Goal: Download file/media

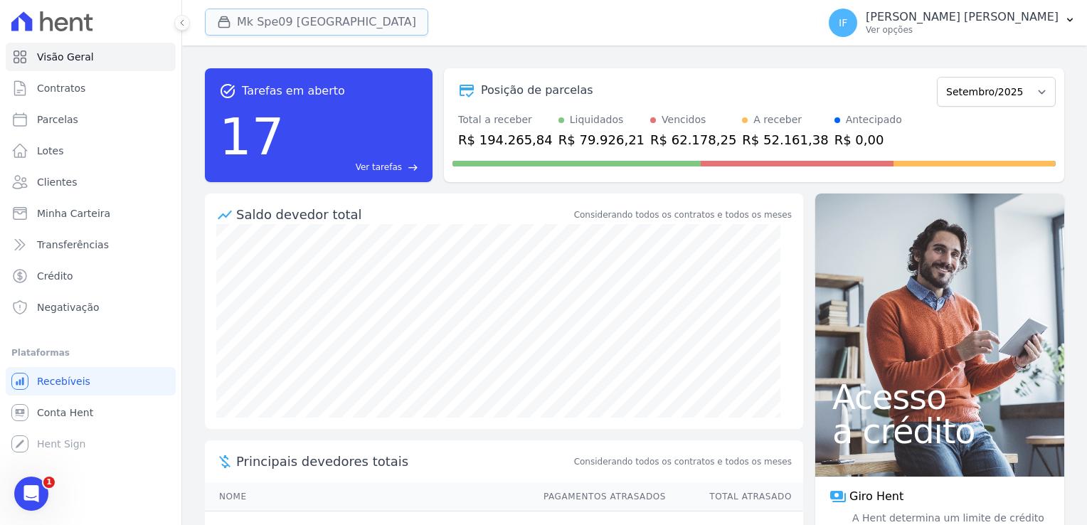
click at [277, 23] on button "Mk Spe09 [GEOGRAPHIC_DATA]" at bounding box center [316, 22] width 223 height 27
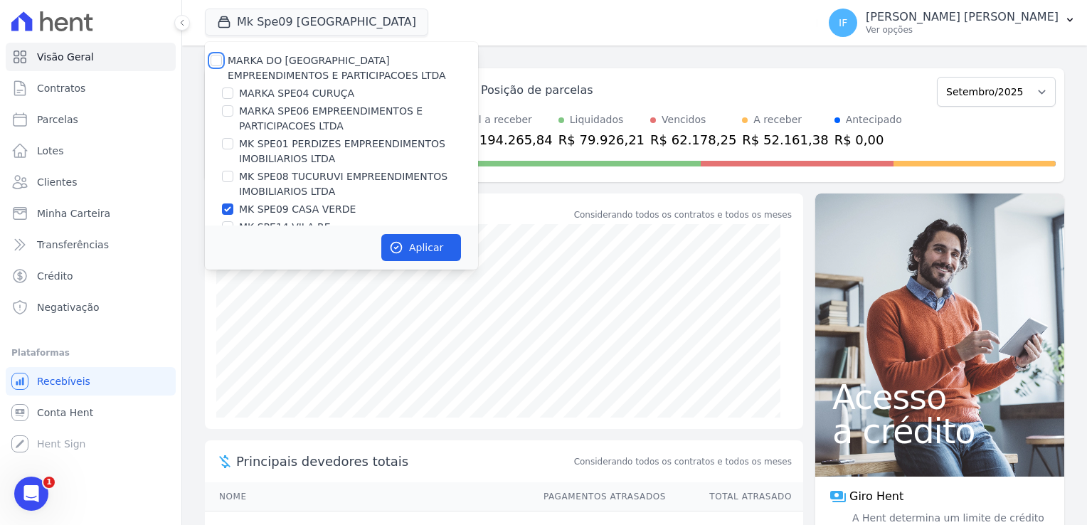
click at [216, 59] on input "MARKA DO [GEOGRAPHIC_DATA] EMPREENDIMENTOS E PARTICIPACOES LTDA" at bounding box center [216, 60] width 11 height 11
checkbox input "true"
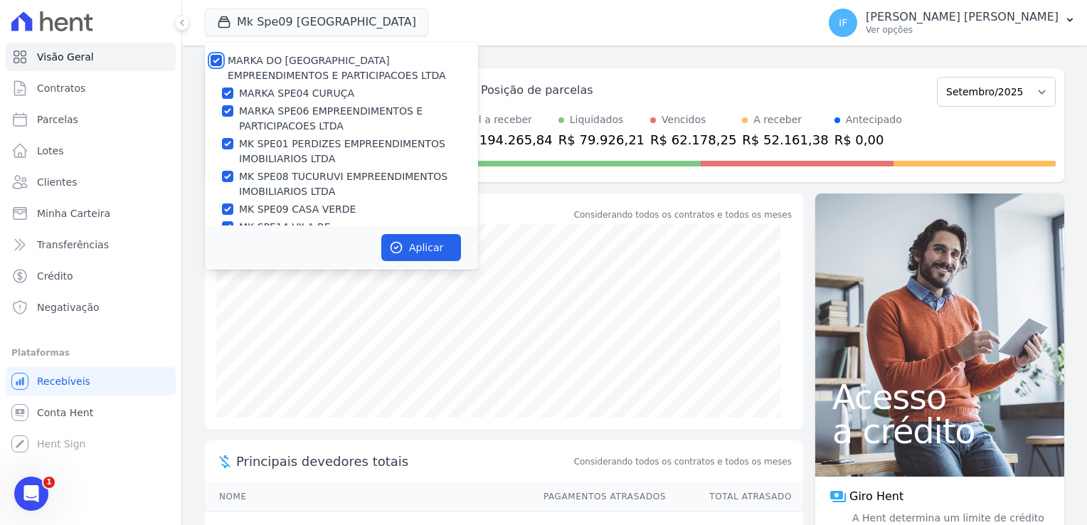
checkbox input "true"
click at [218, 58] on input "MARKA DO [GEOGRAPHIC_DATA] EMPREENDIMENTOS E PARTICIPACOES LTDA" at bounding box center [216, 60] width 11 height 11
checkbox input "false"
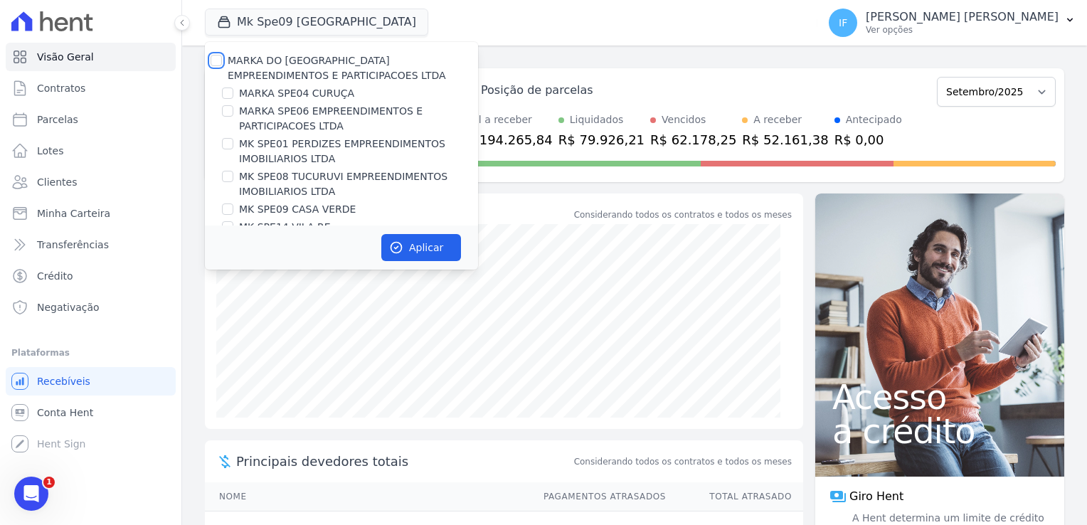
checkbox input "false"
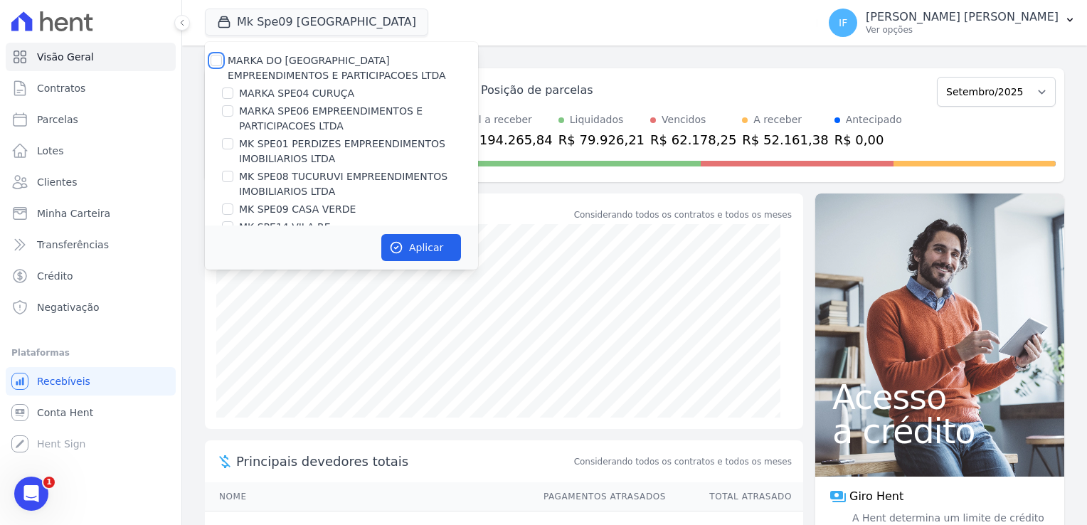
checkbox input "false"
click at [228, 97] on input "MARKA SPE04 CURUÇA" at bounding box center [227, 92] width 11 height 11
checkbox input "true"
click at [423, 256] on button "Aplicar" at bounding box center [421, 247] width 80 height 27
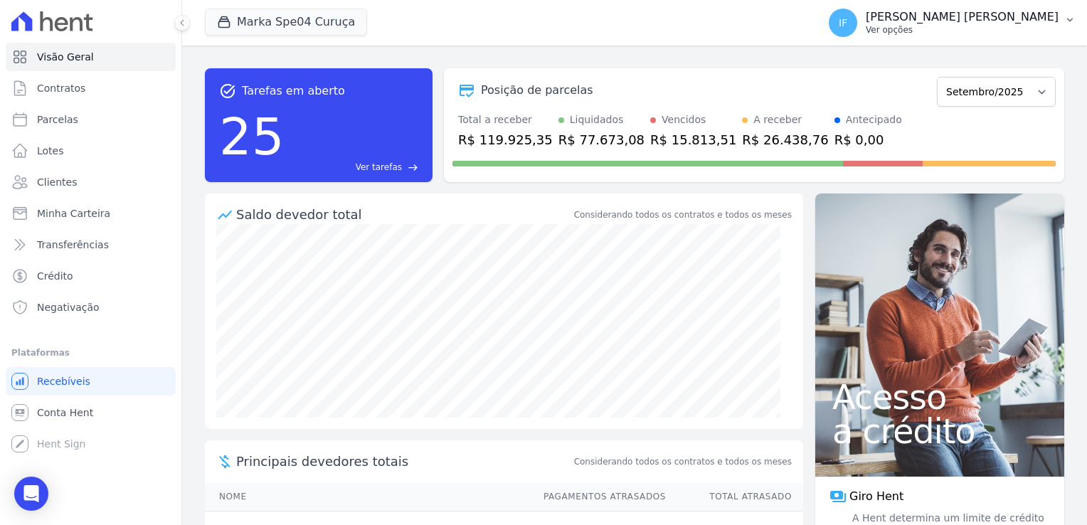
click at [947, 21] on p "[PERSON_NAME] [PERSON_NAME]" at bounding box center [962, 17] width 193 height 14
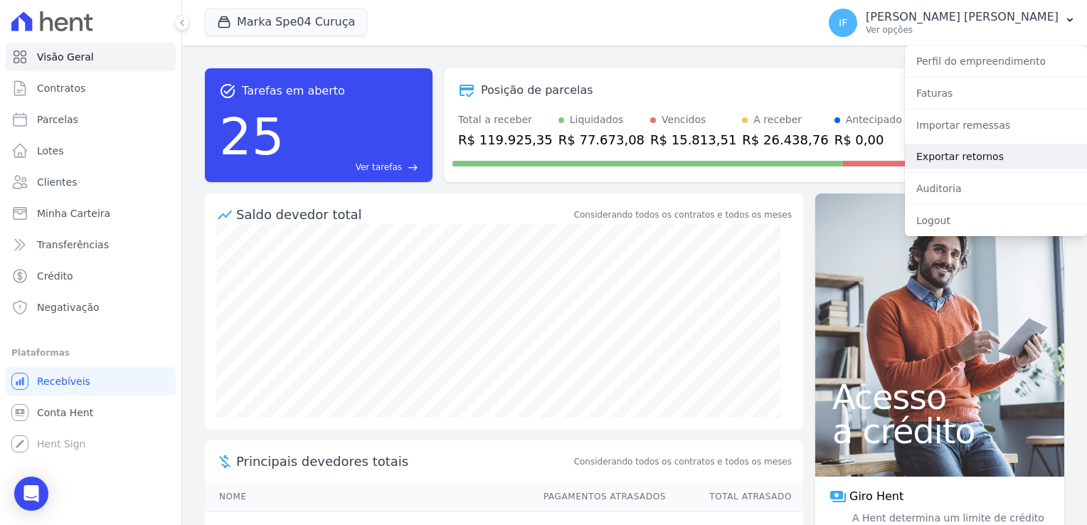
click at [979, 164] on link "Exportar retornos" at bounding box center [996, 157] width 182 height 26
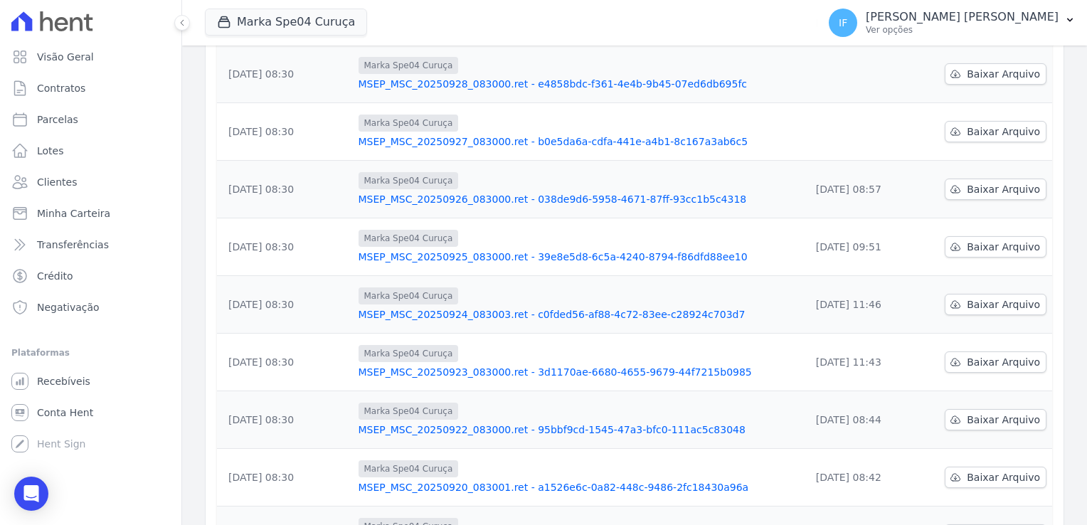
scroll to position [285, 0]
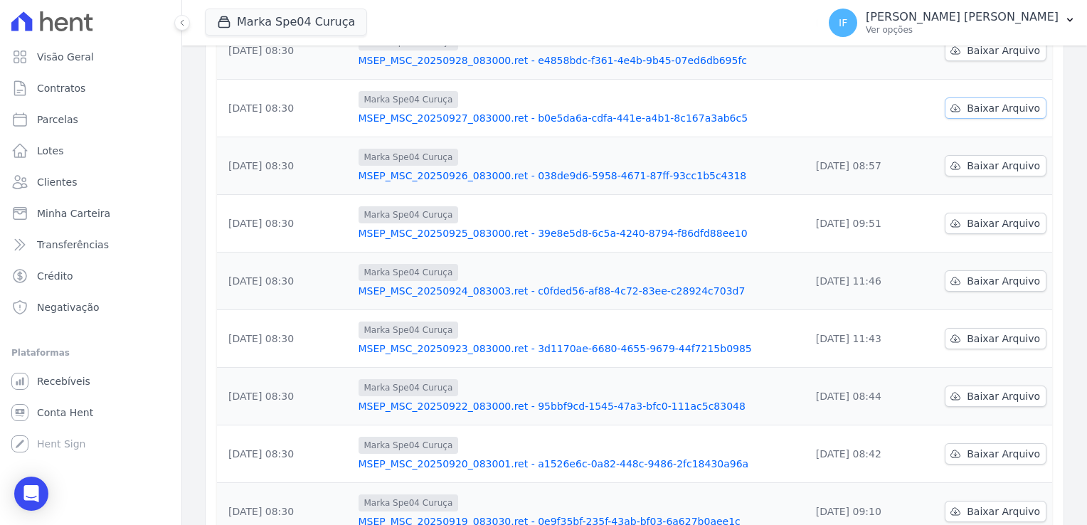
click at [972, 105] on span "Baixar Arquivo" at bounding box center [1003, 108] width 73 height 14
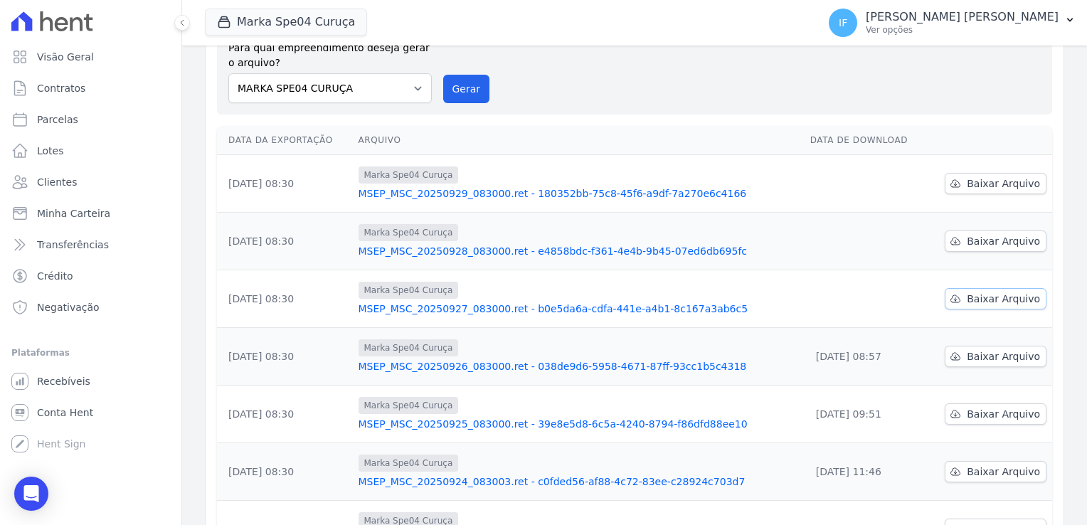
scroll to position [71, 0]
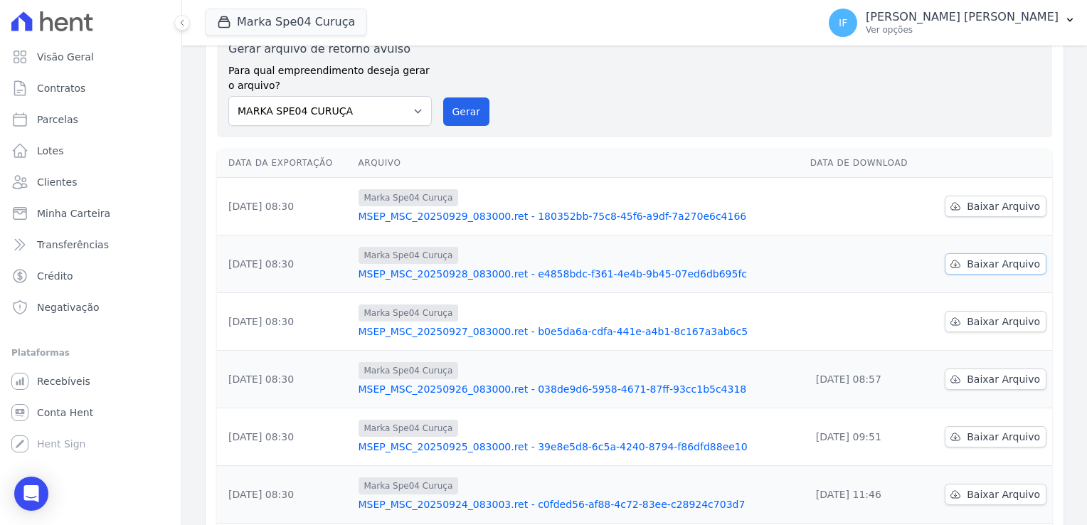
click at [982, 264] on span "Baixar Arquivo" at bounding box center [1003, 264] width 73 height 14
click at [982, 211] on span "Baixar Arquivo" at bounding box center [1003, 206] width 73 height 14
click at [270, 21] on button "Marka Spe04 Curuça" at bounding box center [286, 22] width 162 height 27
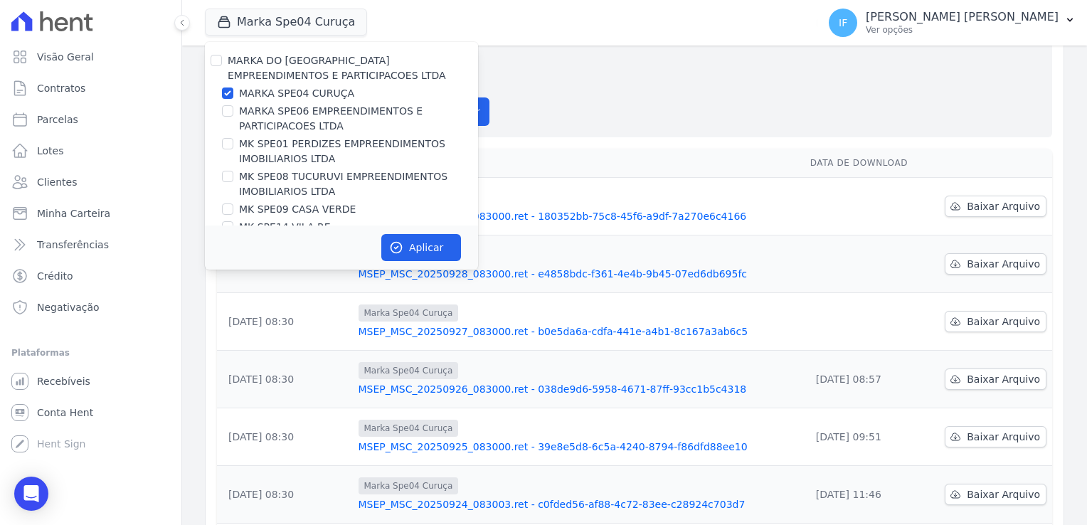
click at [230, 97] on div "MARKA DO [GEOGRAPHIC_DATA] EMPREENDIMENTOS E PARTICIPACOES LTDA MARKA SPE04 CUR…" at bounding box center [341, 153] width 273 height 222
click at [227, 93] on input "MARKA SPE04 CURUÇA" at bounding box center [227, 92] width 11 height 11
checkbox input "false"
click at [230, 110] on input "MARKA SPE06 EMPREENDIMENTOS E PARTICIPACOES LTDA" at bounding box center [227, 110] width 11 height 11
checkbox input "true"
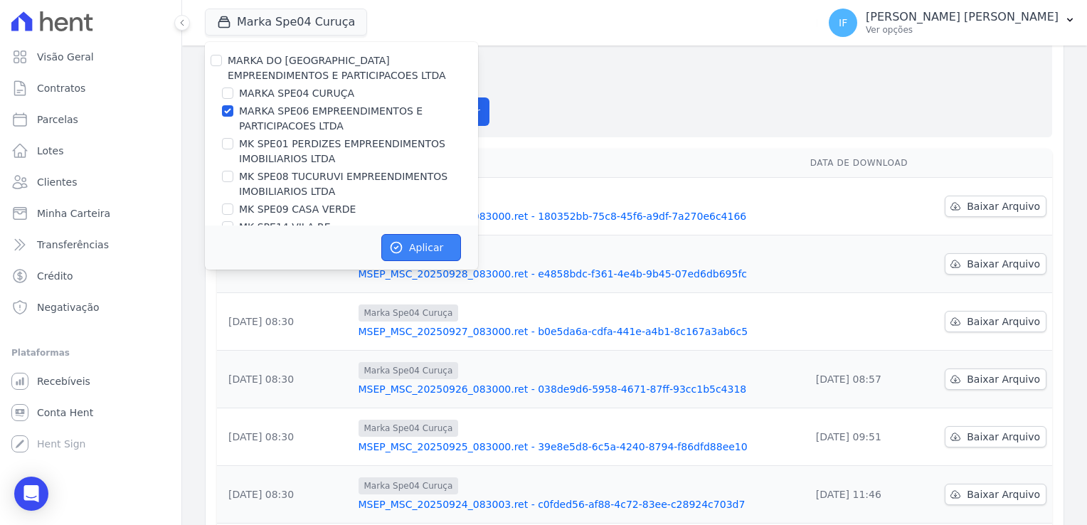
click at [421, 245] on button "Aplicar" at bounding box center [421, 247] width 80 height 27
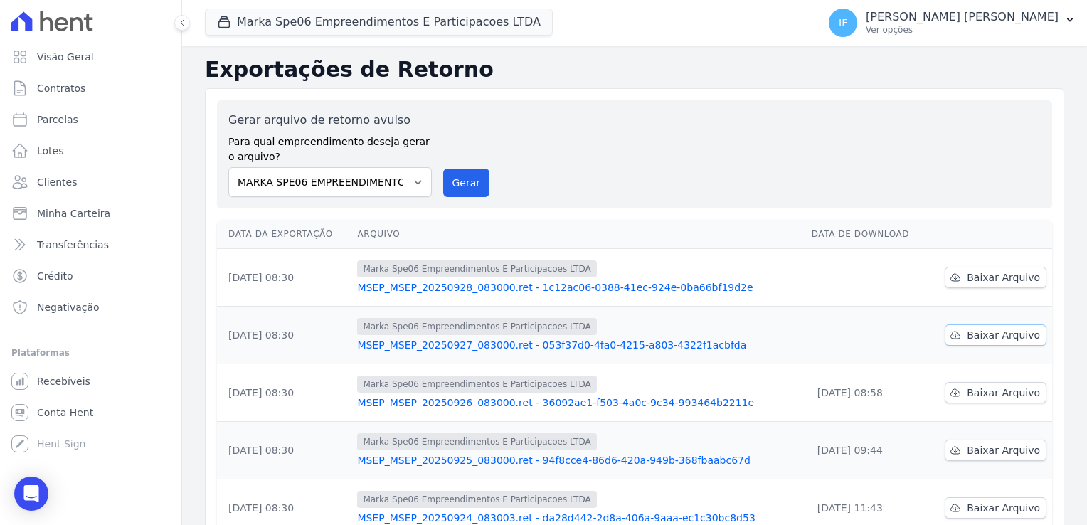
click at [1004, 332] on span "Baixar Arquivo" at bounding box center [1003, 335] width 73 height 14
click at [982, 278] on span "Baixar Arquivo" at bounding box center [1003, 277] width 73 height 14
click at [385, 15] on button "Marka Spe06 Empreendimentos E Participacoes LTDA" at bounding box center [379, 22] width 348 height 27
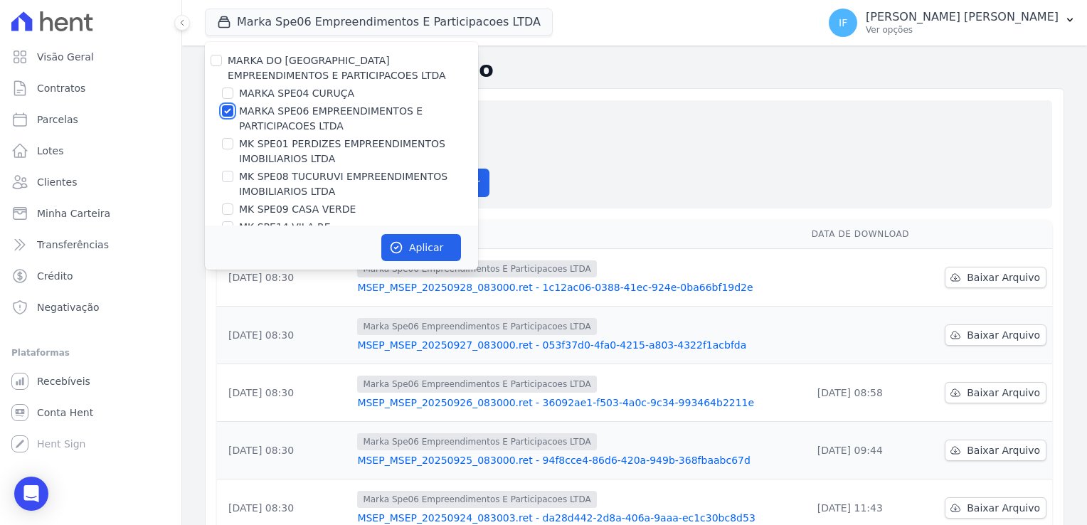
click at [229, 115] on input "MARKA SPE06 EMPREENDIMENTOS E PARTICIPACOES LTDA" at bounding box center [227, 110] width 11 height 11
checkbox input "false"
click at [235, 141] on div "MK SPE01 PERDIZES EMPREENDIMENTOS IMOBILIARIOS LTDA" at bounding box center [341, 152] width 273 height 30
click at [223, 146] on input "MK SPE01 PERDIZES EMPREENDIMENTOS IMOBILIARIOS LTDA" at bounding box center [227, 143] width 11 height 11
checkbox input "true"
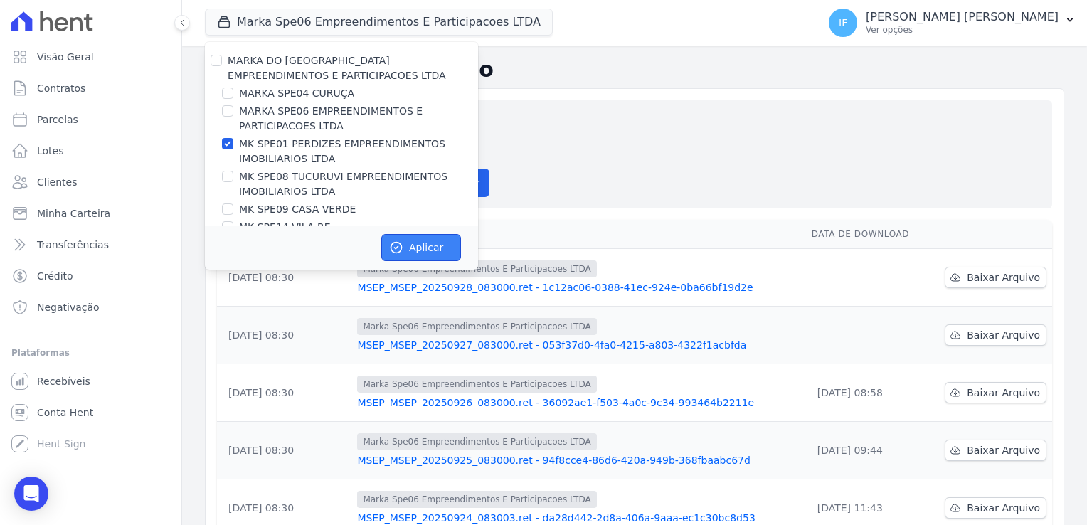
click at [421, 235] on button "Aplicar" at bounding box center [421, 247] width 80 height 27
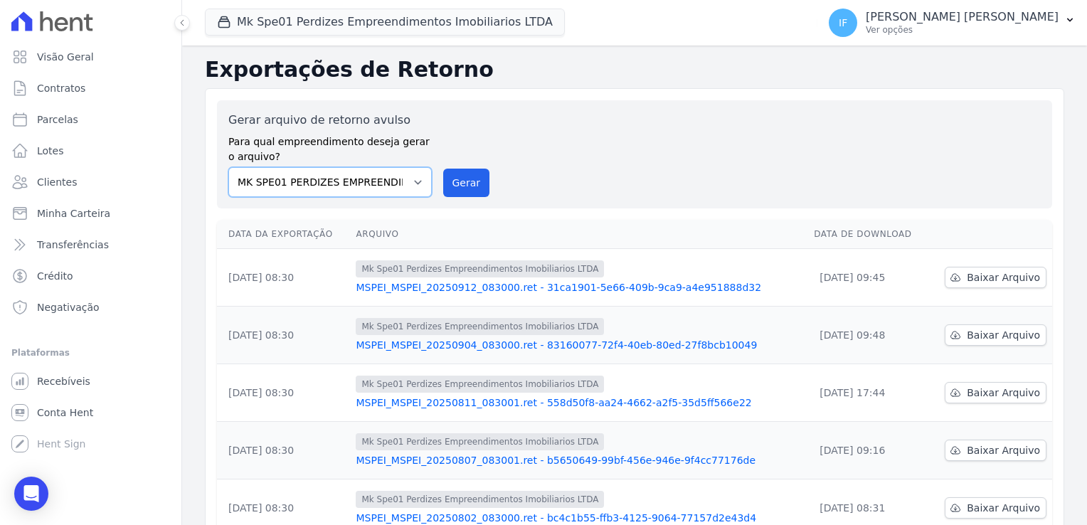
click at [410, 181] on select "MARKA SPE04 CURUÇA MARKA SPE06 EMPREENDIMENTOS E PARTICIPACOES LTDA MK SPE01 PE…" at bounding box center [329, 182] width 203 height 30
select select "4837d1bb-379b-4bbe-b85a-afeadd0a9949"
click at [228, 167] on select "MARKA SPE04 CURUÇA MARKA SPE06 EMPREENDIMENTOS E PARTICIPACOES LTDA MK SPE01 PE…" at bounding box center [329, 182] width 203 height 30
click at [464, 184] on button "Gerar" at bounding box center [466, 183] width 47 height 28
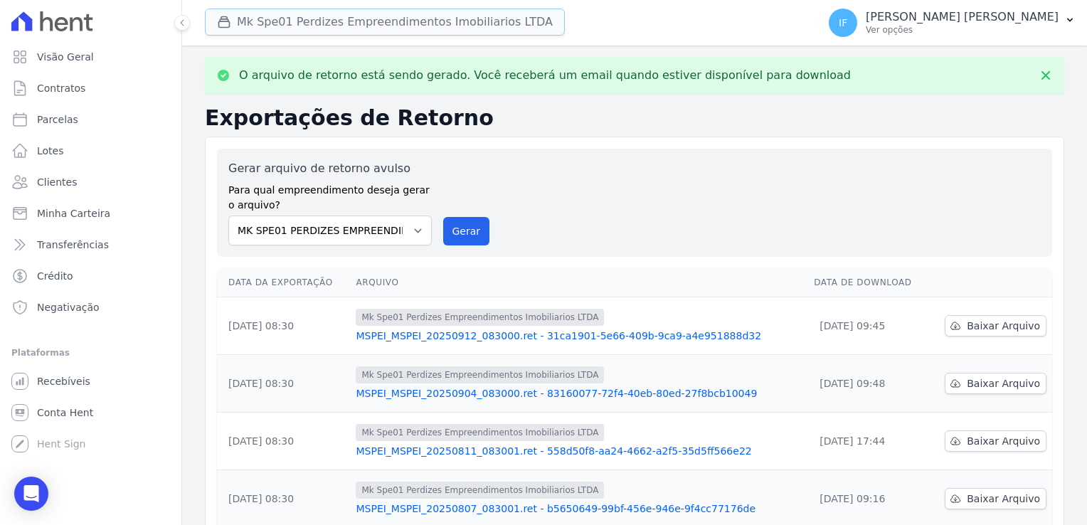
click at [282, 27] on button "Mk Spe01 Perdizes Empreendimentos Imobiliarios LTDA" at bounding box center [385, 22] width 360 height 27
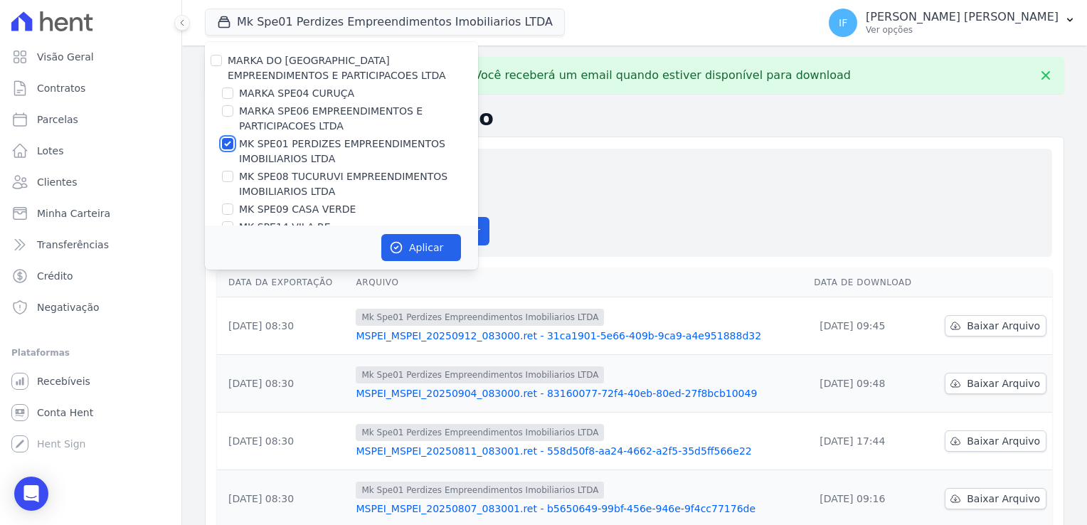
click at [225, 147] on input "MK SPE01 PERDIZES EMPREENDIMENTOS IMOBILIARIOS LTDA" at bounding box center [227, 143] width 11 height 11
checkbox input "false"
click at [225, 181] on input "MK SPE08 TUCURUVI EMPREENDIMENTOS IMOBILIARIOS LTDA" at bounding box center [227, 176] width 11 height 11
checkbox input "true"
click at [423, 248] on button "Aplicar" at bounding box center [421, 247] width 80 height 27
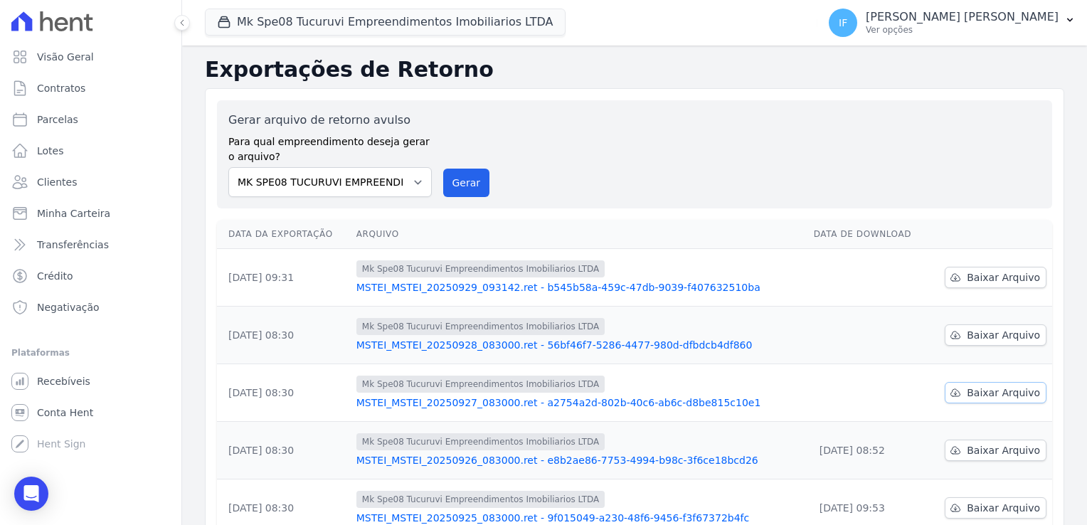
click at [967, 387] on span "Baixar Arquivo" at bounding box center [1003, 393] width 73 height 14
click at [971, 331] on span "Baixar Arquivo" at bounding box center [1003, 335] width 73 height 14
click at [987, 272] on span "Baixar Arquivo" at bounding box center [1003, 277] width 73 height 14
click at [680, 178] on div "Gerar arquivo de retorno avulso Para qual empreendimento deseja gerar o arquivo…" at bounding box center [634, 154] width 812 height 85
click at [953, 275] on icon at bounding box center [955, 277] width 11 height 11
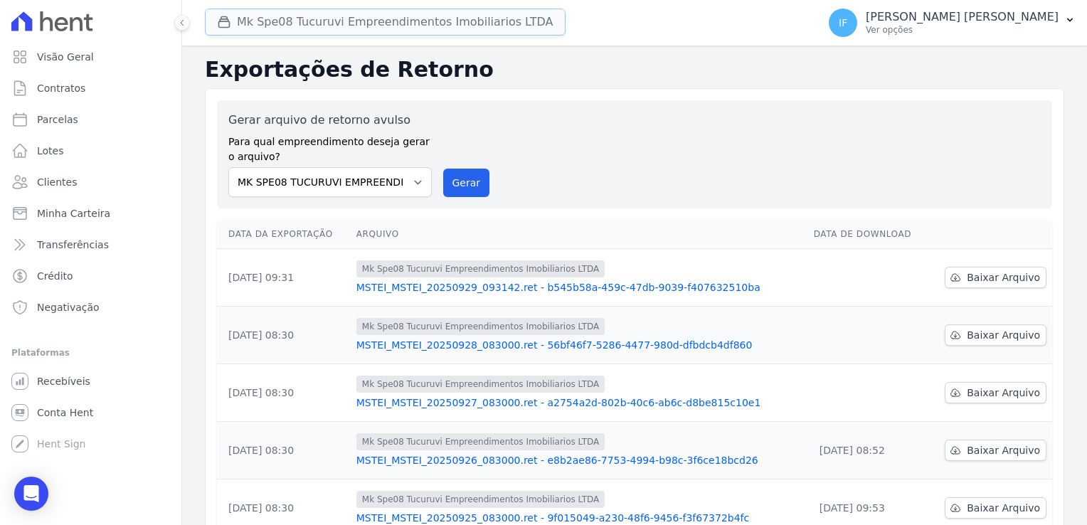
click at [373, 23] on button "Mk Spe08 Tucuruvi Empreendimentos Imobiliarios LTDA" at bounding box center [385, 22] width 361 height 27
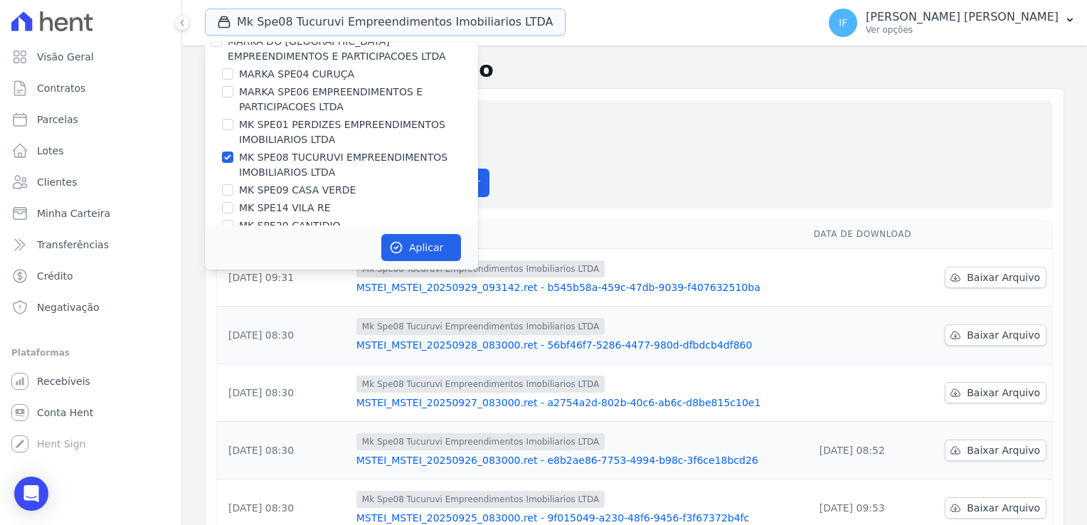
scroll to position [38, 0]
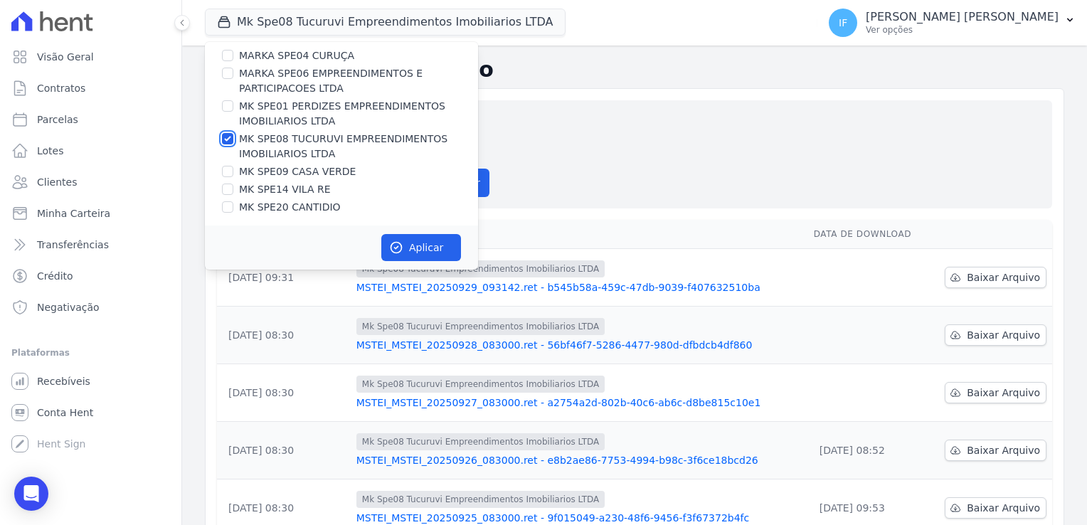
click at [225, 141] on input "MK SPE08 TUCURUVI EMPREENDIMENTOS IMOBILIARIOS LTDA" at bounding box center [227, 138] width 11 height 11
checkbox input "false"
click at [225, 171] on input "MK SPE09 CASA VERDE" at bounding box center [227, 171] width 11 height 11
checkbox input "true"
click at [418, 257] on button "Aplicar" at bounding box center [421, 247] width 80 height 27
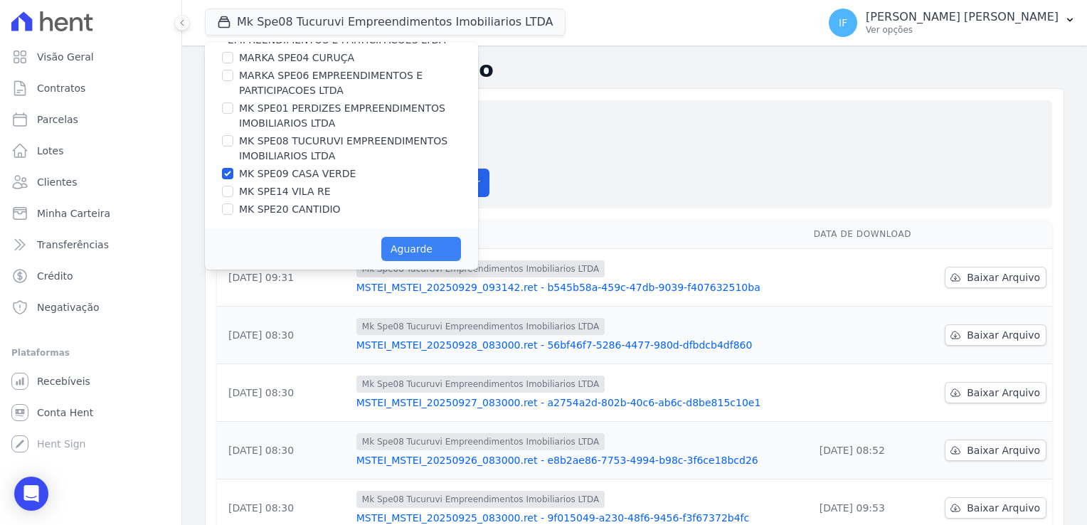
scroll to position [35, 0]
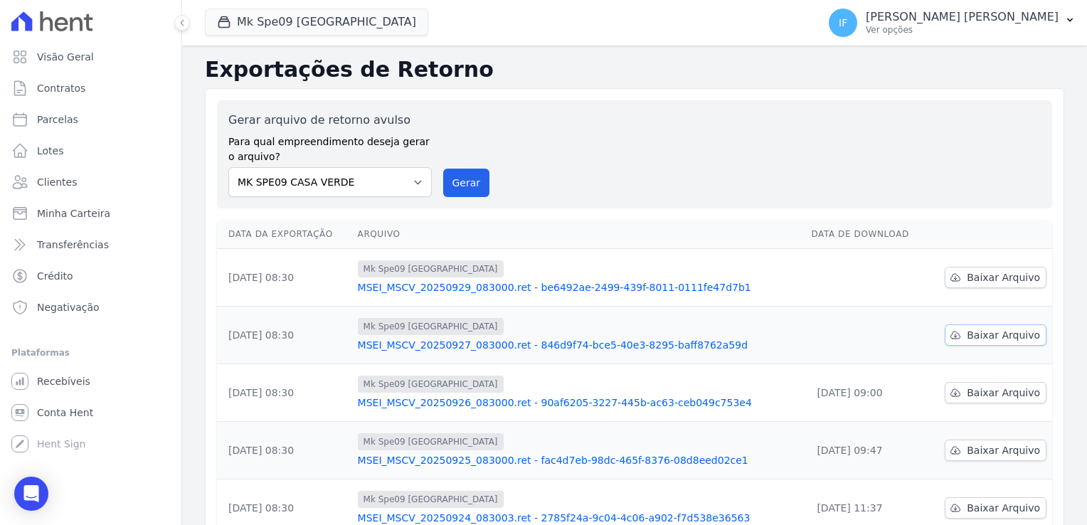
click at [973, 335] on span "Baixar Arquivo" at bounding box center [1003, 335] width 73 height 14
click at [973, 277] on span "Baixar Arquivo" at bounding box center [1003, 277] width 73 height 14
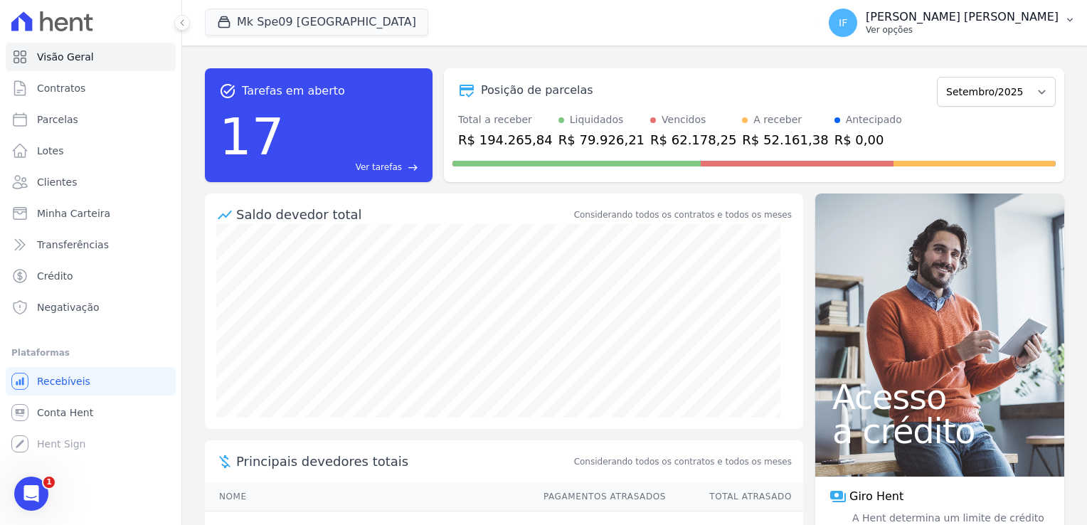
click at [953, 31] on p "Ver opções" at bounding box center [962, 29] width 193 height 11
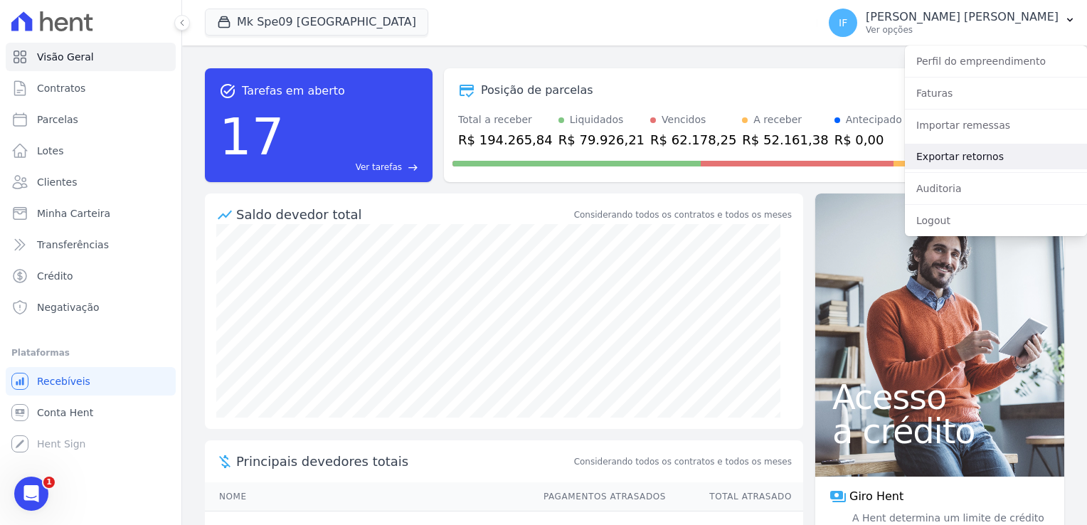
click at [984, 156] on link "Exportar retornos" at bounding box center [996, 157] width 182 height 26
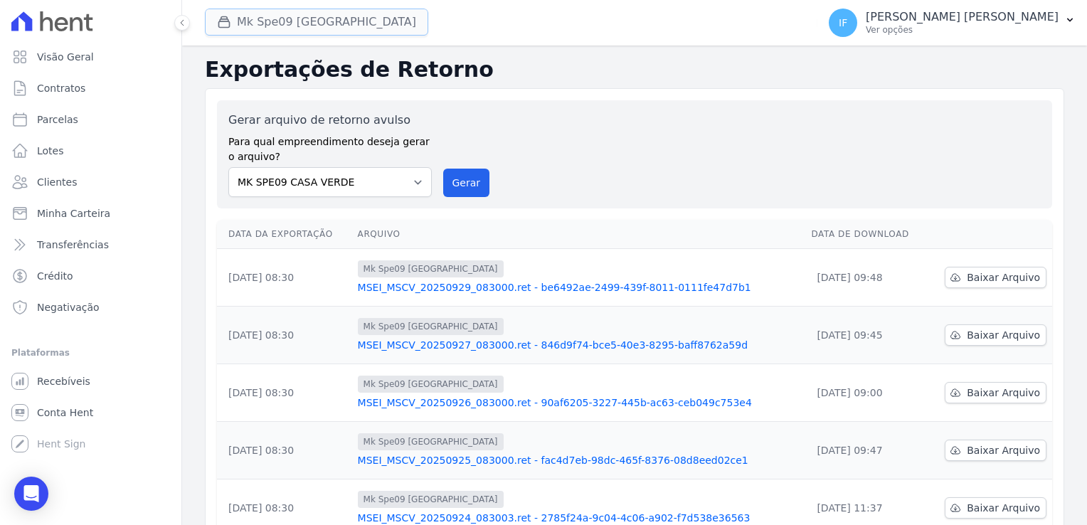
click at [322, 20] on button "Mk Spe09 [GEOGRAPHIC_DATA]" at bounding box center [316, 22] width 223 height 27
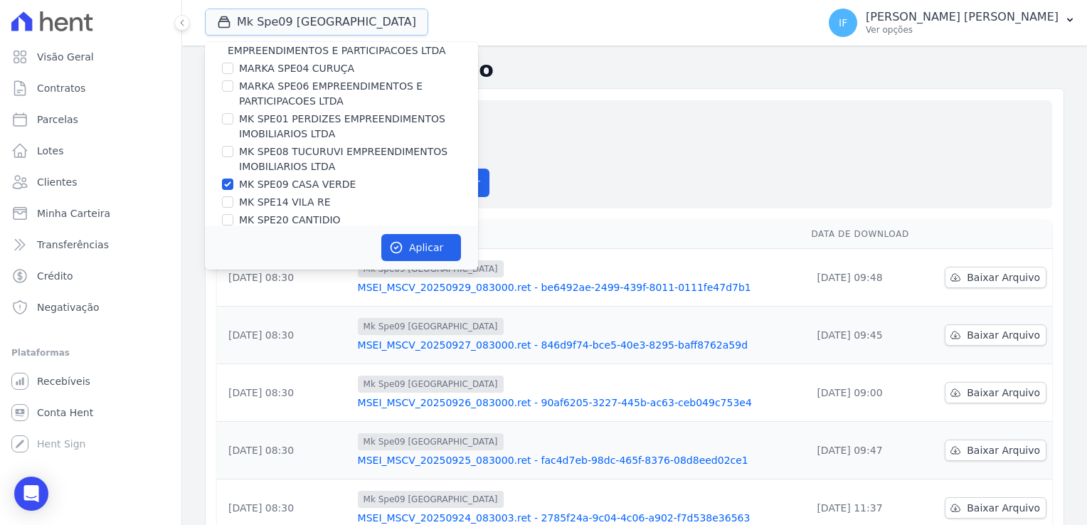
scroll to position [38, 0]
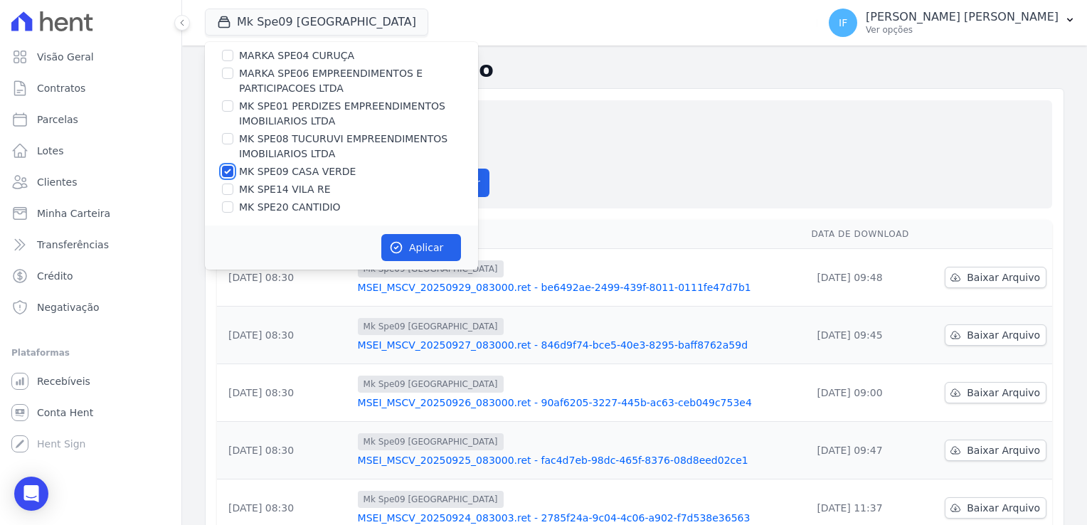
click at [227, 166] on input "MK SPE09 CASA VERDE" at bounding box center [227, 171] width 11 height 11
checkbox input "false"
click at [227, 192] on input "MK SPE14 VILA RE" at bounding box center [227, 189] width 11 height 11
checkbox input "true"
click at [421, 245] on button "Aplicar" at bounding box center [421, 247] width 80 height 27
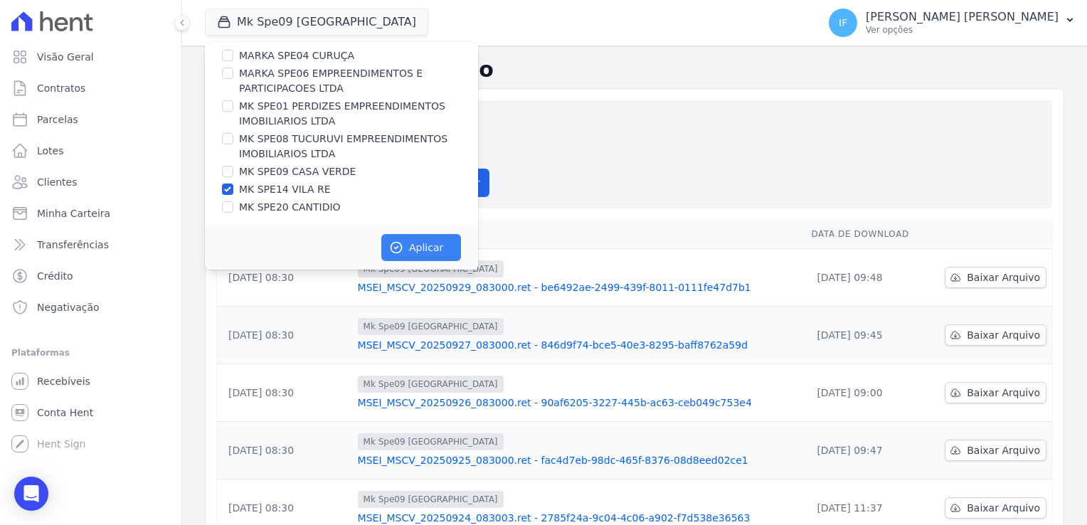
scroll to position [35, 0]
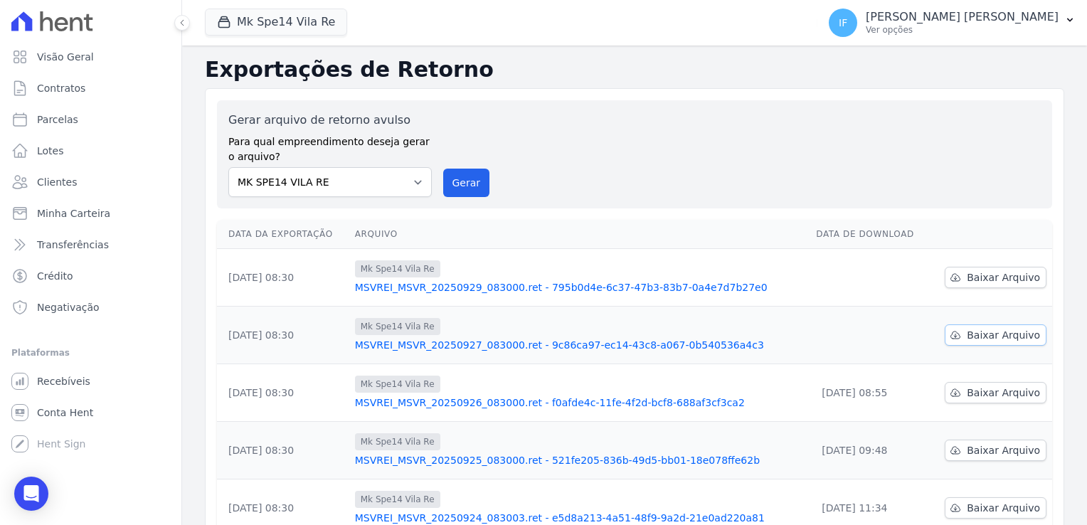
click at [996, 337] on span "Baixar Arquivo" at bounding box center [1003, 335] width 73 height 14
click at [629, 152] on div "Gerar arquivo de retorno avulso Para qual empreendimento deseja gerar o arquivo…" at bounding box center [634, 154] width 812 height 85
click at [978, 280] on span "Baixar Arquivo" at bounding box center [1003, 277] width 73 height 14
click at [999, 278] on span "Baixar Arquivo" at bounding box center [1003, 277] width 73 height 14
click at [968, 282] on span "Baixar Arquivo" at bounding box center [1003, 277] width 73 height 14
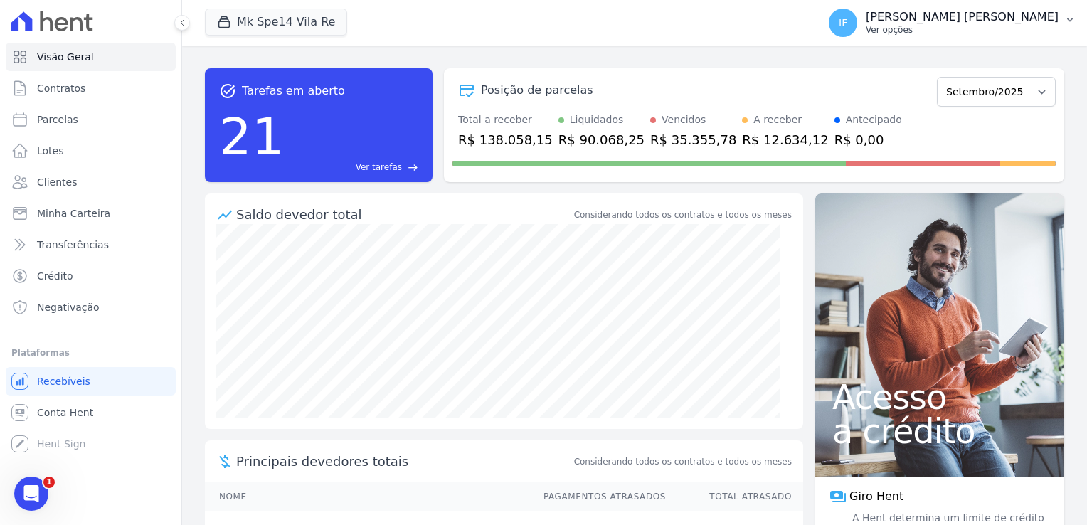
click at [962, 26] on p "Ver opções" at bounding box center [962, 29] width 193 height 11
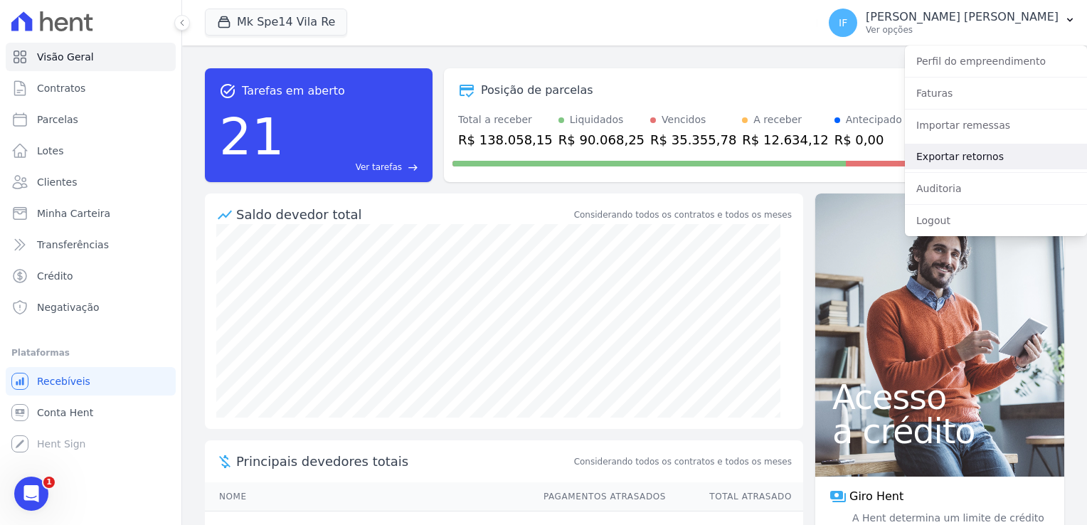
click at [974, 161] on link "Exportar retornos" at bounding box center [996, 157] width 182 height 26
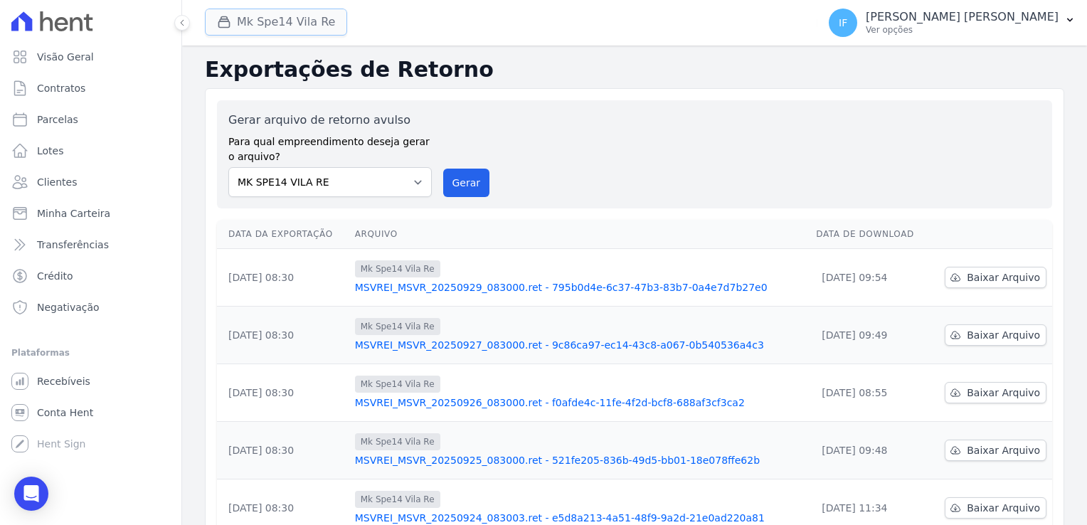
click at [290, 14] on button "Mk Spe14 Vila Re" at bounding box center [276, 22] width 142 height 27
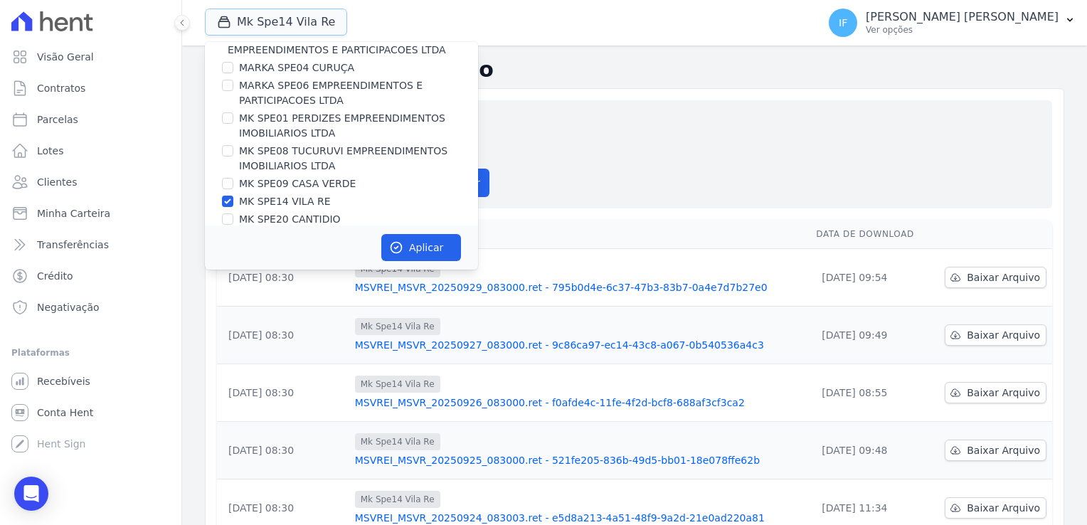
scroll to position [38, 0]
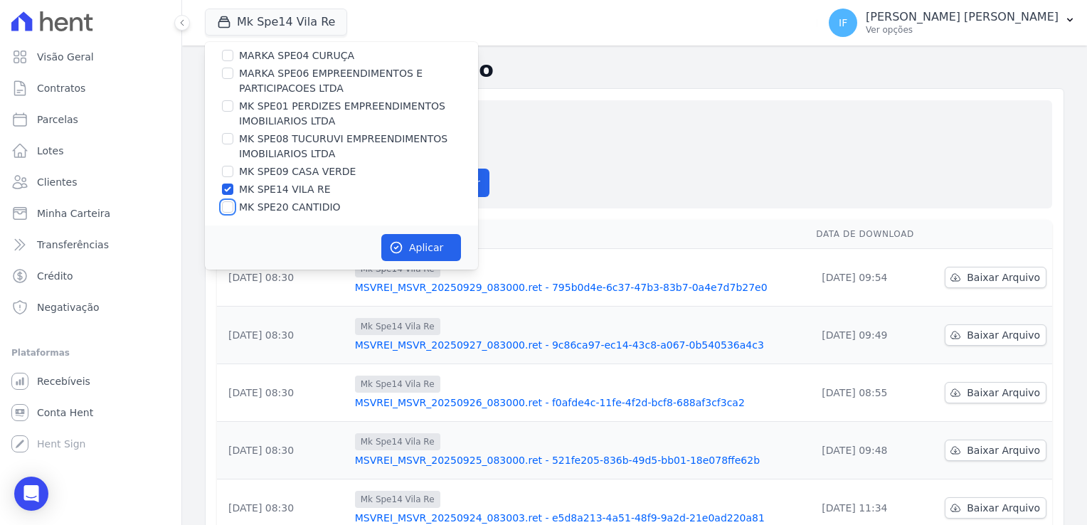
click at [230, 203] on input "MK SPE20 CANTIDIO" at bounding box center [227, 206] width 11 height 11
checkbox input "true"
click at [224, 192] on input "MK SPE14 VILA RE" at bounding box center [227, 189] width 11 height 11
checkbox input "false"
click at [424, 247] on button "Aplicar" at bounding box center [421, 247] width 80 height 27
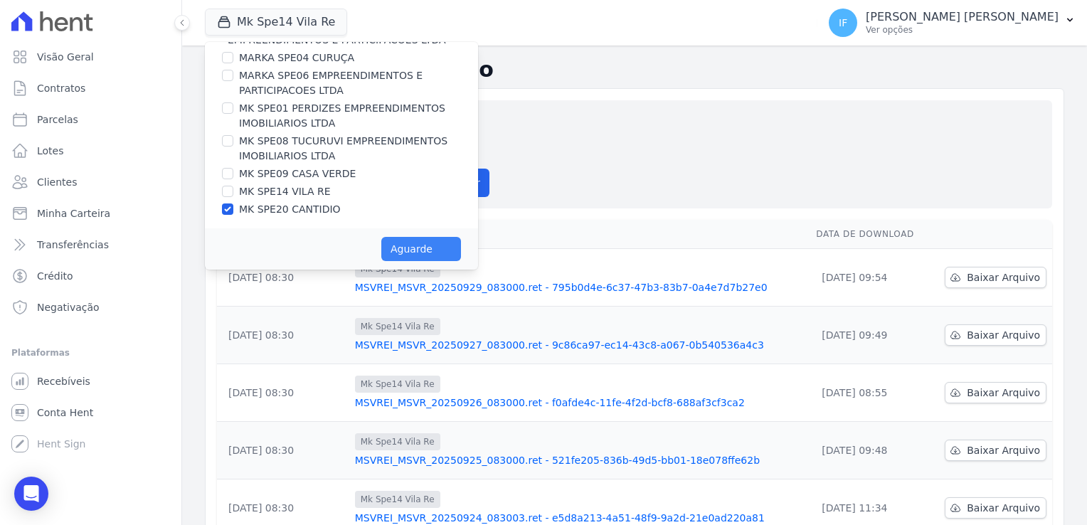
scroll to position [35, 0]
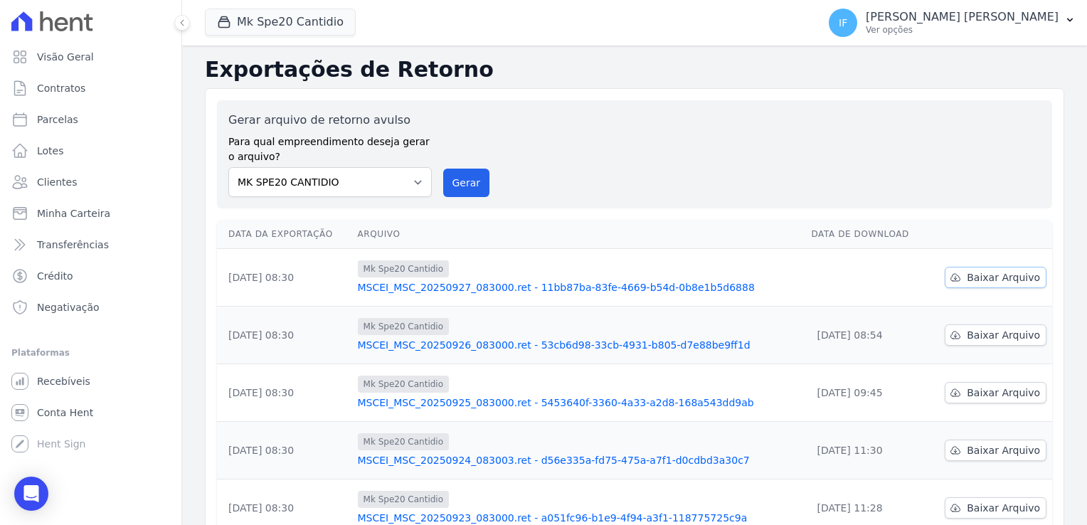
click at [984, 277] on span "Baixar Arquivo" at bounding box center [1003, 277] width 73 height 14
